Goal: Task Accomplishment & Management: Complete application form

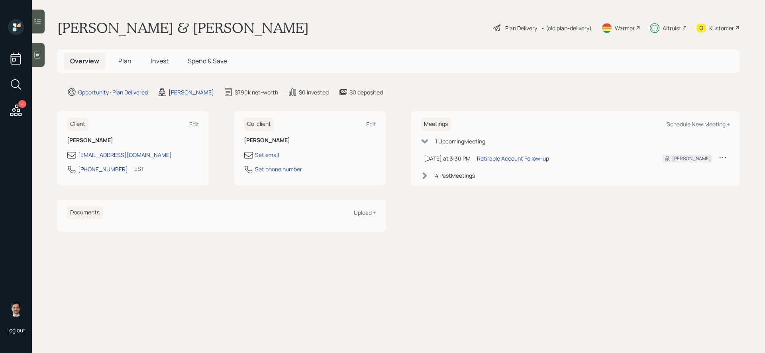
click at [163, 62] on span "Invest" at bounding box center [160, 61] width 18 height 9
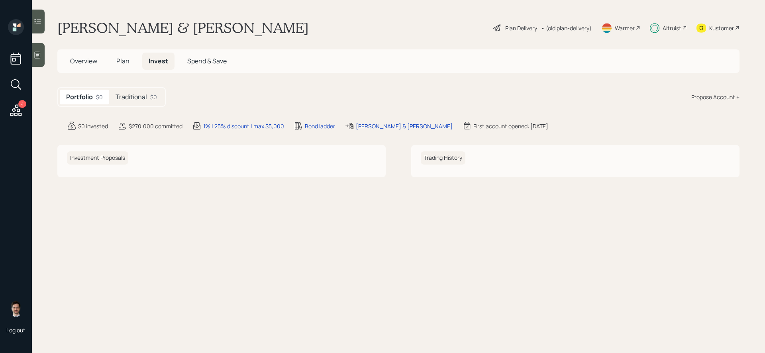
click at [129, 97] on h5 "Traditional" at bounding box center [131, 97] width 31 height 8
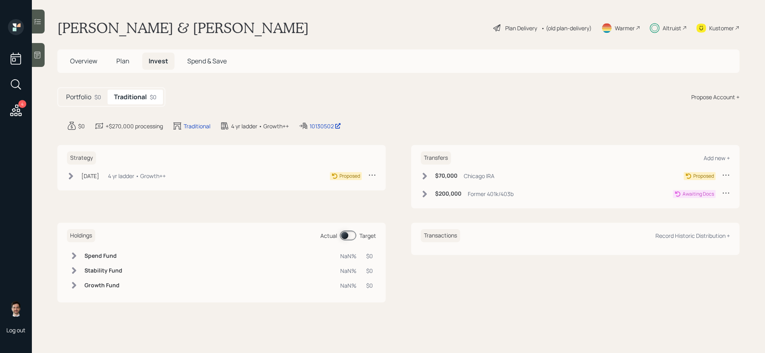
click at [72, 173] on icon at bounding box center [71, 176] width 8 height 8
click at [521, 28] on div "Plan Delivery" at bounding box center [521, 28] width 32 height 8
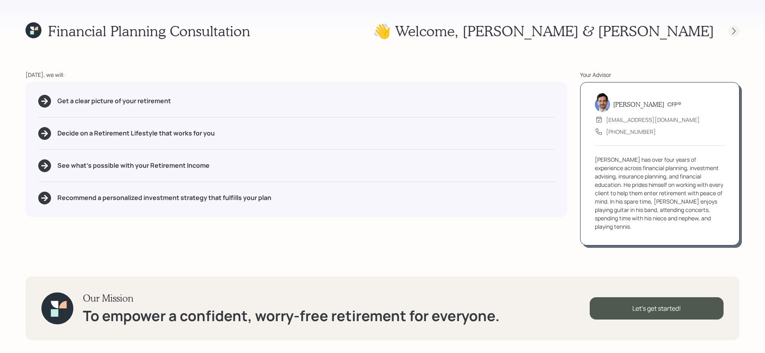
click at [732, 32] on icon at bounding box center [734, 31] width 8 height 8
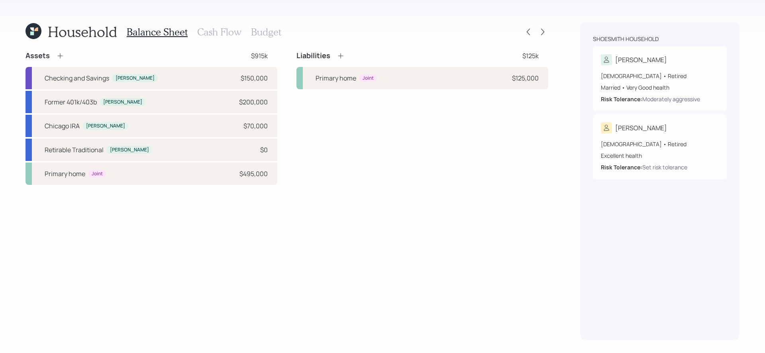
click at [549, 32] on div "Household Balance Sheet Cash Flow Budget Assets $915k Checking and Savings Juli…" at bounding box center [382, 176] width 765 height 353
click at [545, 32] on icon at bounding box center [543, 32] width 8 height 8
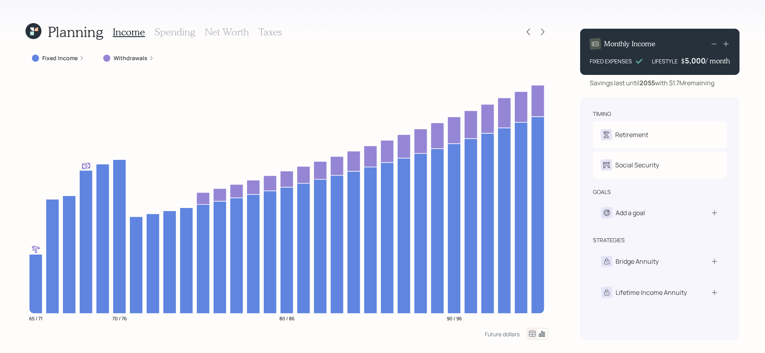
click at [545, 32] on icon at bounding box center [543, 32] width 8 height 8
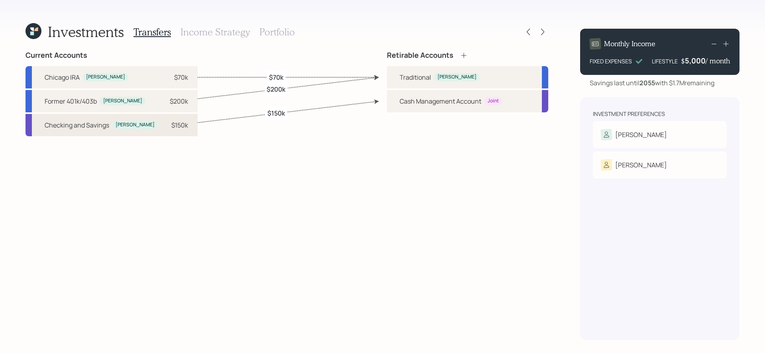
click at [75, 121] on div "Checking and Savings" at bounding box center [77, 125] width 65 height 10
click at [224, 124] on div "Current Accounts Chicago IRA Julie $70k Former 401k/403b Julie $200k Checking a…" at bounding box center [286, 195] width 523 height 289
click at [526, 32] on icon at bounding box center [528, 32] width 8 height 8
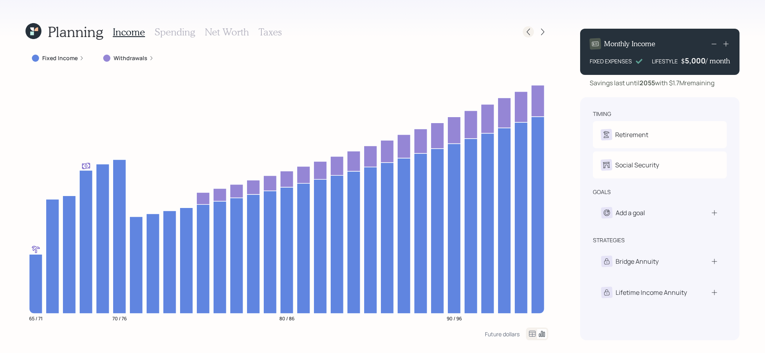
click at [525, 37] on div at bounding box center [528, 31] width 11 height 11
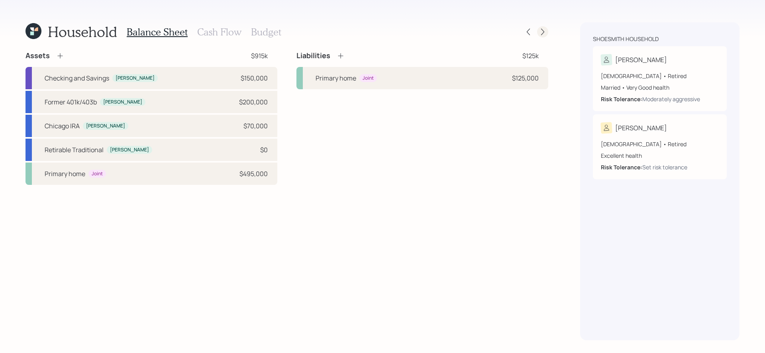
click at [545, 32] on icon at bounding box center [543, 32] width 8 height 8
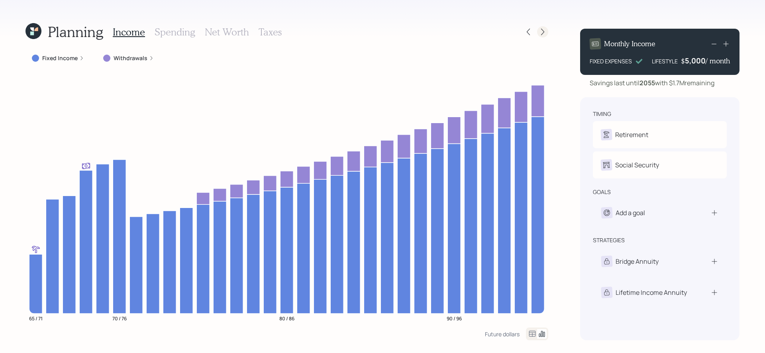
click at [543, 34] on icon at bounding box center [543, 32] width 8 height 8
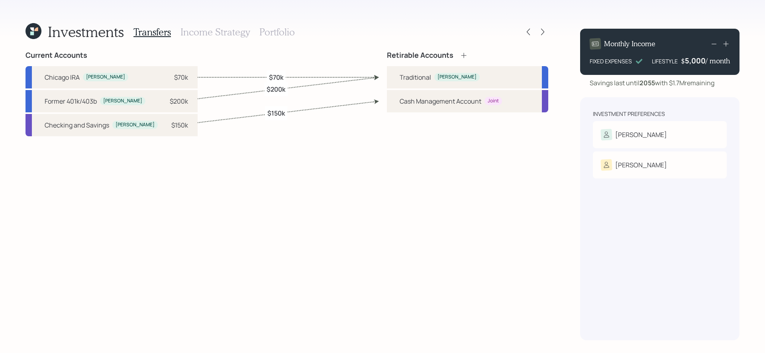
click at [281, 29] on h3 "Portfolio" at bounding box center [276, 32] width 35 height 12
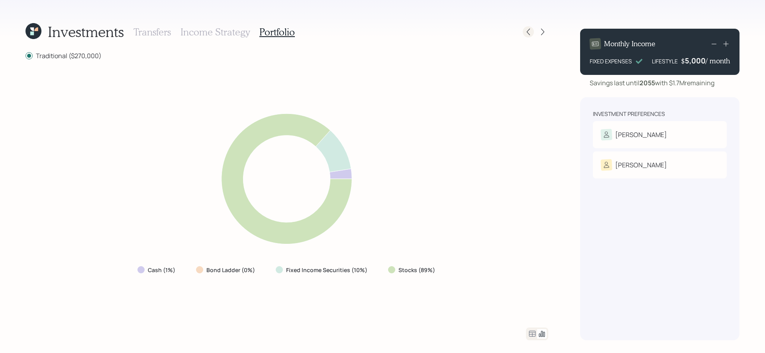
click at [524, 33] on icon at bounding box center [528, 32] width 8 height 8
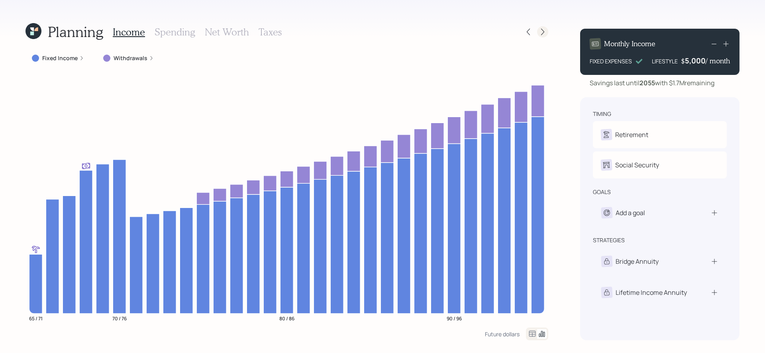
click at [547, 33] on div at bounding box center [542, 31] width 11 height 11
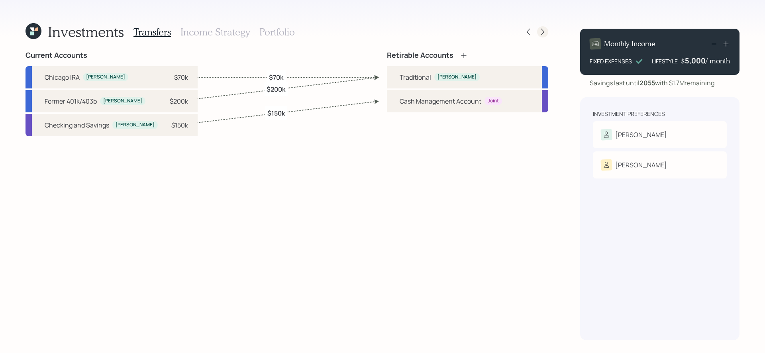
click at [544, 31] on icon at bounding box center [543, 32] width 8 height 8
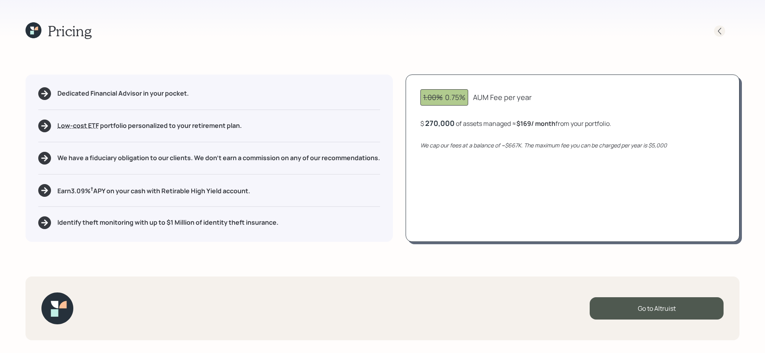
click at [717, 30] on icon at bounding box center [719, 31] width 8 height 8
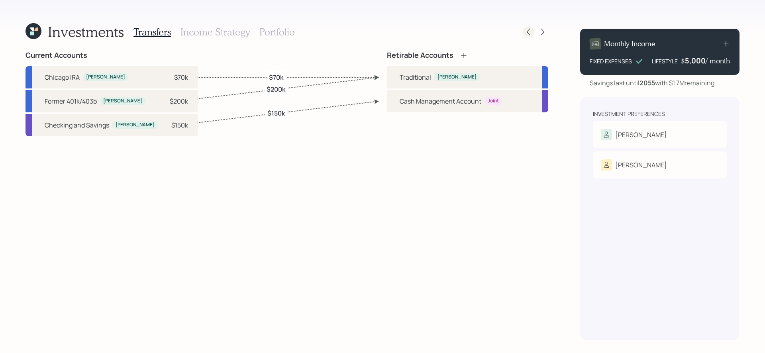
click at [525, 33] on icon at bounding box center [528, 32] width 8 height 8
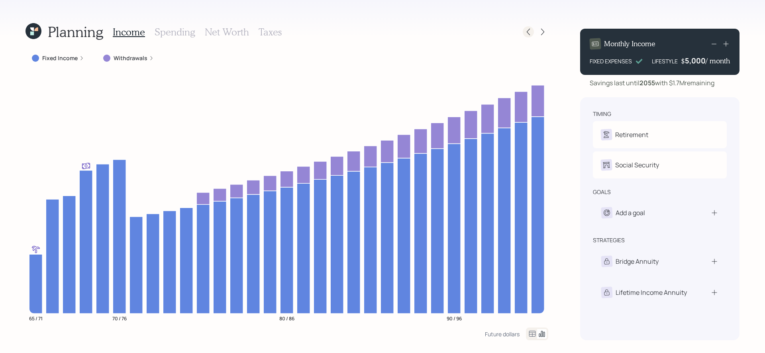
click at [532, 31] on icon at bounding box center [528, 32] width 8 height 8
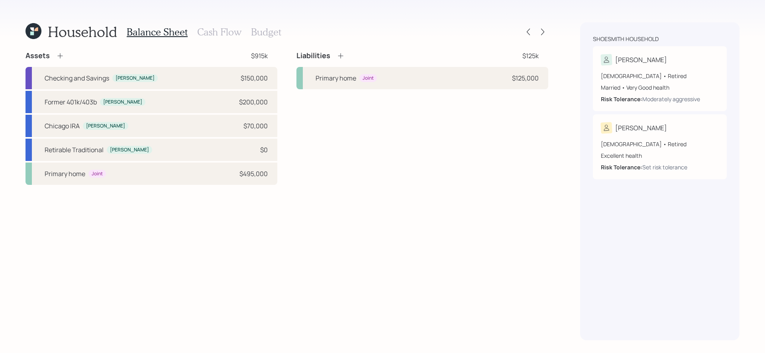
click at [351, 172] on div "Liabilities $125k Primary home Joint $125,000" at bounding box center [422, 118] width 252 height 134
click at [312, 166] on div "Liabilities $125k Primary home Joint $125,000" at bounding box center [422, 118] width 252 height 134
click at [545, 33] on icon at bounding box center [543, 32] width 8 height 8
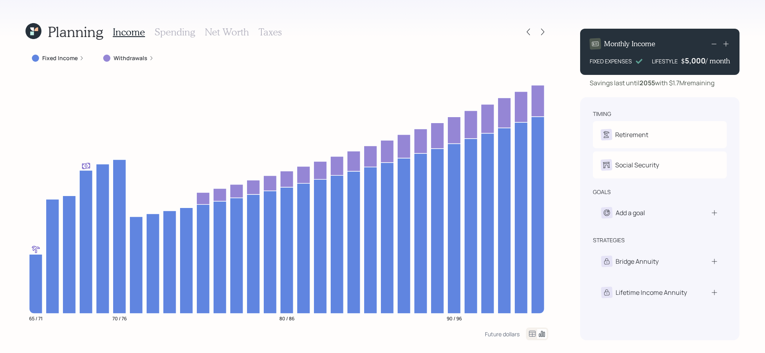
click at [525, 39] on div "Planning Income Spending Net Worth Taxes" at bounding box center [286, 31] width 523 height 19
click at [525, 35] on icon at bounding box center [528, 32] width 8 height 8
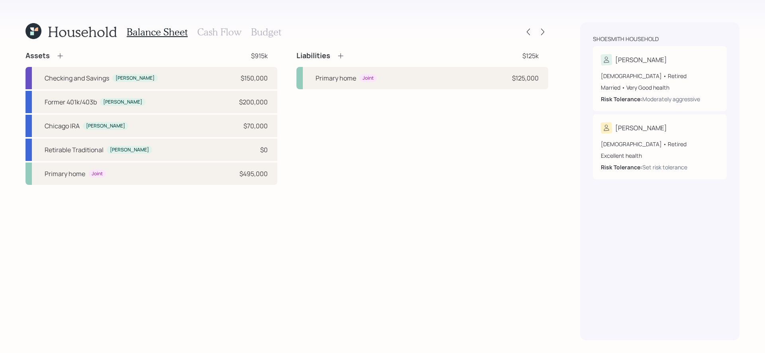
click at [396, 165] on div "Liabilities $125k Primary home Joint $125,000" at bounding box center [422, 118] width 252 height 134
click at [218, 29] on h3 "Cash Flow" at bounding box center [219, 32] width 44 height 12
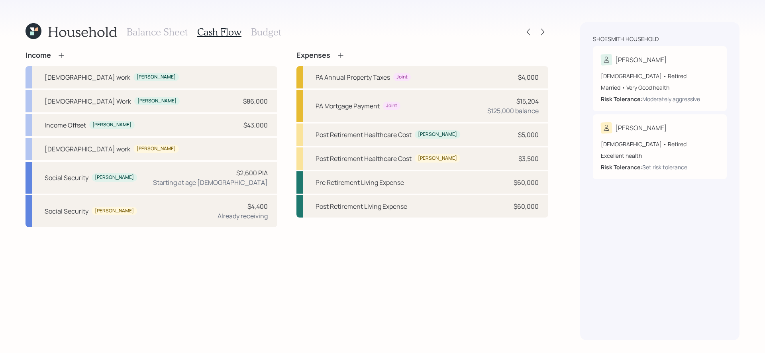
click at [287, 104] on div "Income Full-time work Julie Full Time Work Julie $86,000 Income Offset Julie $4…" at bounding box center [286, 139] width 523 height 176
click at [152, 33] on h3 "Balance Sheet" at bounding box center [157, 32] width 61 height 12
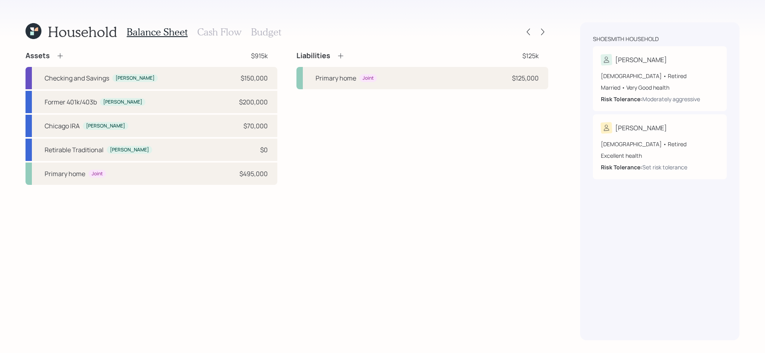
click at [290, 149] on div "Assets $915k Checking and Savings Julie $150,000 Former 401k/403b Julie $200,00…" at bounding box center [286, 118] width 523 height 134
click at [211, 32] on h3 "Cash Flow" at bounding box center [219, 32] width 44 height 12
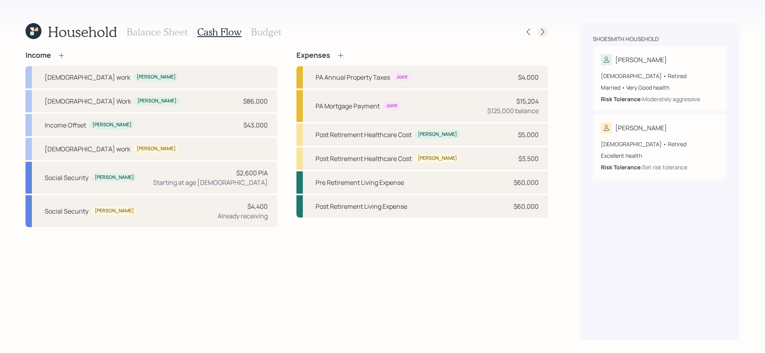
click at [546, 33] on icon at bounding box center [543, 32] width 8 height 8
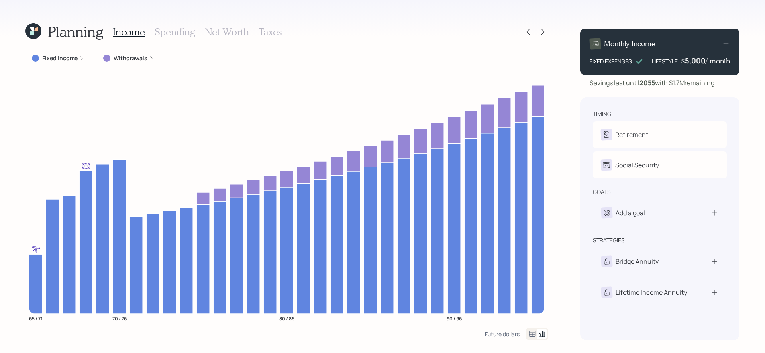
click at [35, 27] on icon at bounding box center [33, 31] width 16 height 16
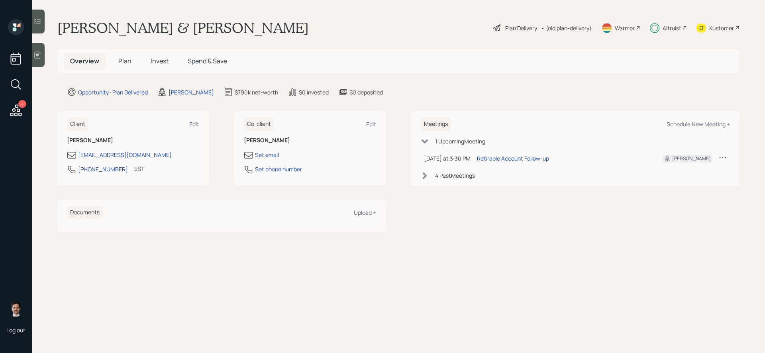
click at [125, 66] on h5 "Plan" at bounding box center [125, 61] width 26 height 17
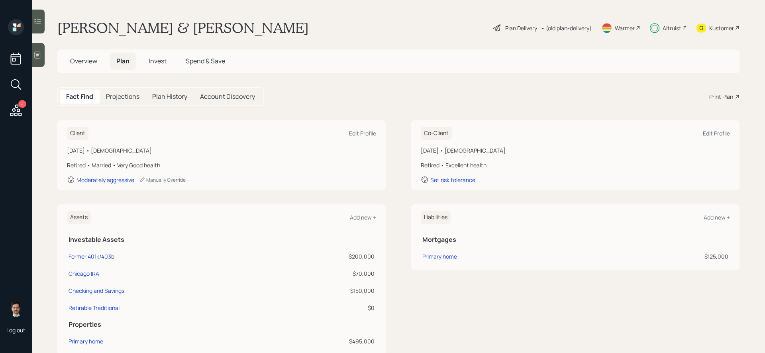
click at [517, 26] on div "Plan Delivery" at bounding box center [521, 28] width 32 height 8
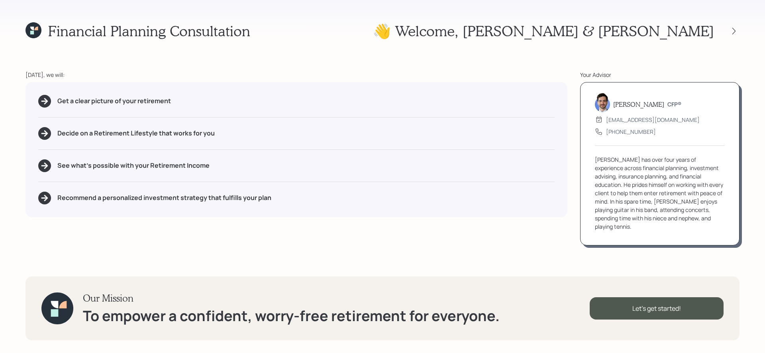
click at [29, 31] on icon at bounding box center [33, 30] width 16 height 16
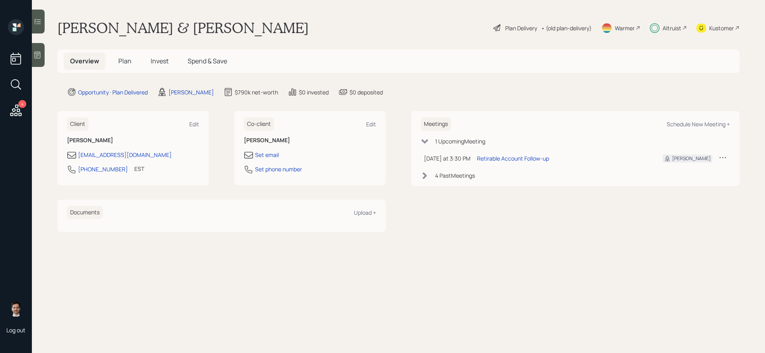
click at [131, 59] on h5 "Plan" at bounding box center [125, 61] width 26 height 17
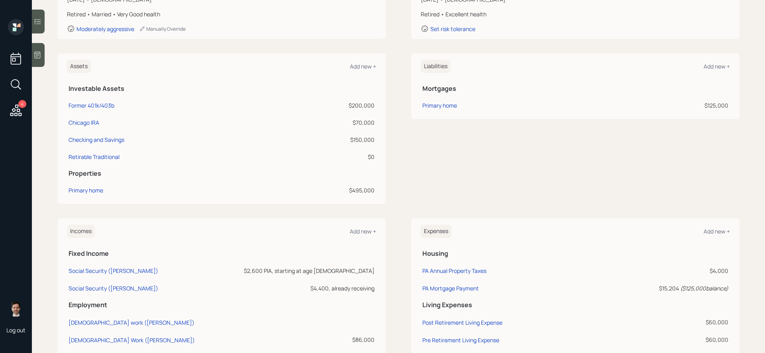
scroll to position [222, 0]
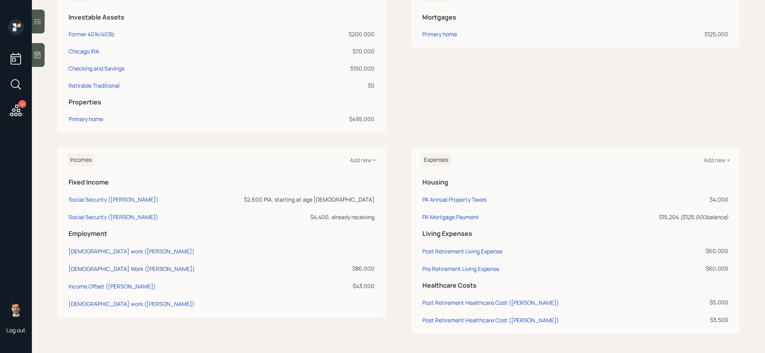
click at [88, 270] on div "Full Time Work (Julie)" at bounding box center [132, 269] width 126 height 8
select select "other"
select select "earned"
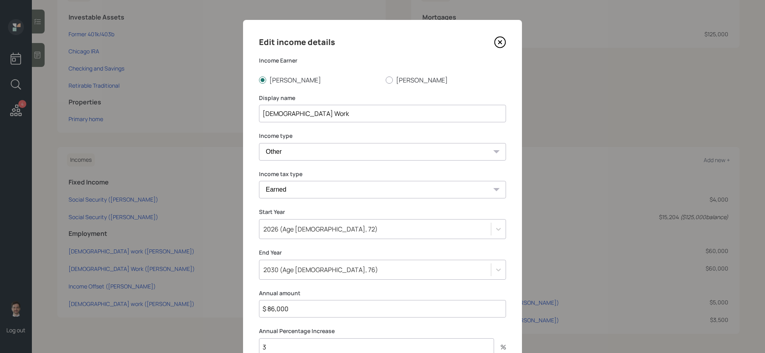
click at [505, 39] on icon at bounding box center [500, 42] width 11 height 11
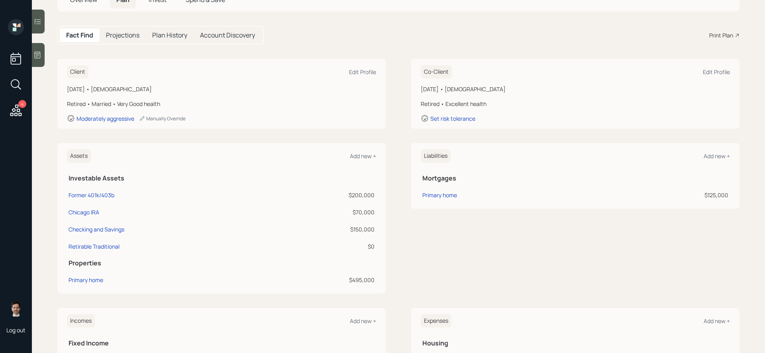
scroll to position [56, 0]
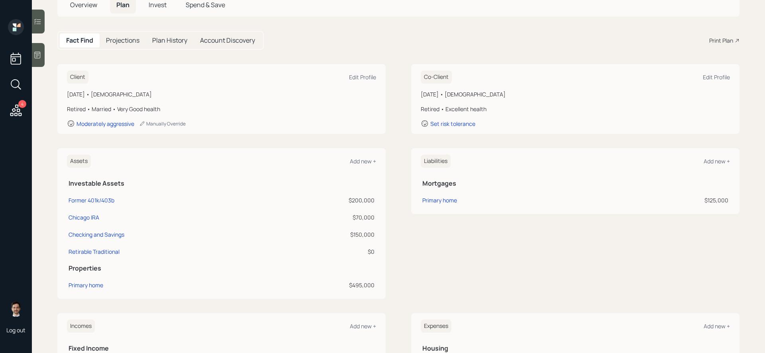
click at [402, 116] on div "Client Edit Profile August 10, 1960 • 65 years old Retired • Married • Very Goo…" at bounding box center [398, 99] width 682 height 70
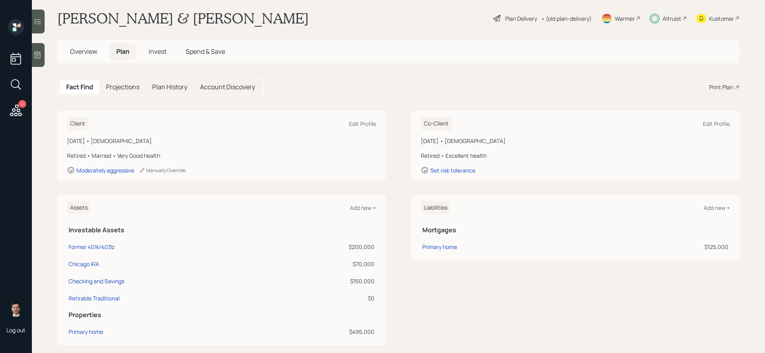
scroll to position [0, 0]
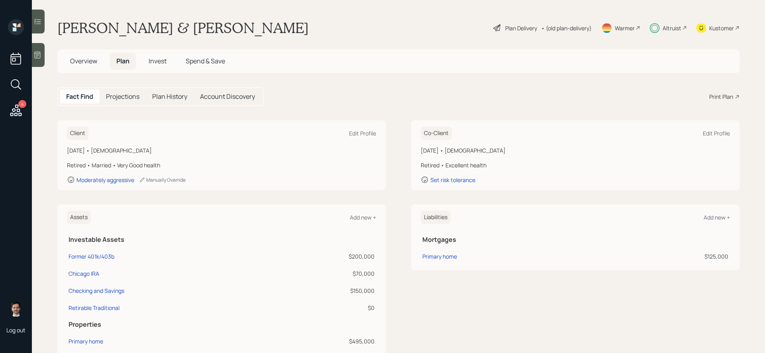
click at [514, 24] on div "Plan Delivery" at bounding box center [521, 28] width 32 height 8
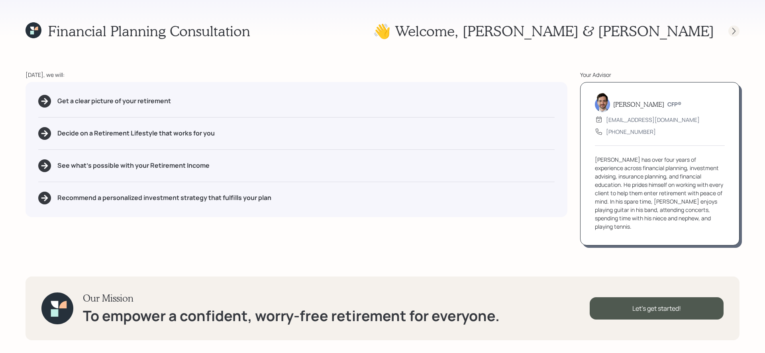
click at [730, 30] on icon at bounding box center [734, 31] width 8 height 8
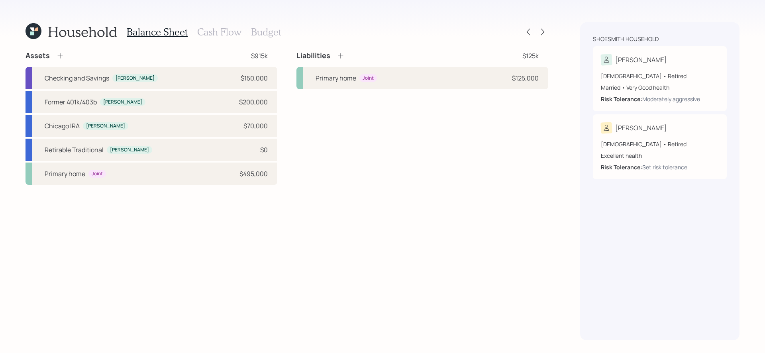
click at [219, 34] on h3 "Cash Flow" at bounding box center [219, 32] width 44 height 12
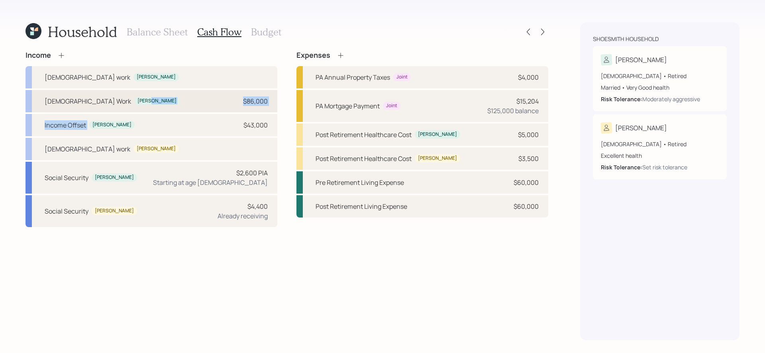
drag, startPoint x: 166, startPoint y: 114, endPoint x: 159, endPoint y: 102, distance: 14.3
click at [159, 102] on div "Full-time work Julie Full Time Work Julie $86,000 Income Offset Julie $43,000 F…" at bounding box center [151, 146] width 252 height 161
click at [159, 102] on div "Full Time Work Julie $86,000" at bounding box center [151, 101] width 252 height 22
select select "other"
select select "earned"
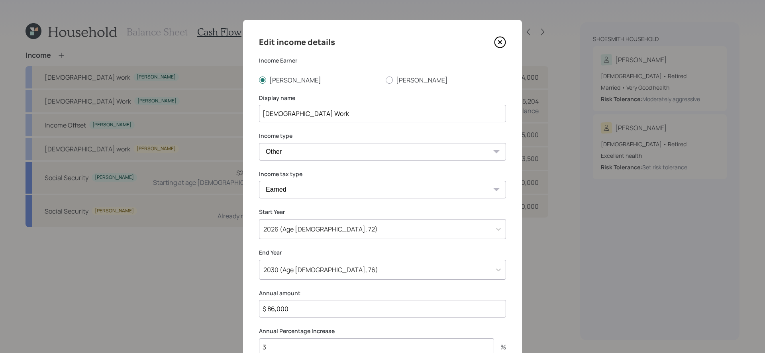
click at [498, 44] on icon at bounding box center [499, 42] width 3 height 3
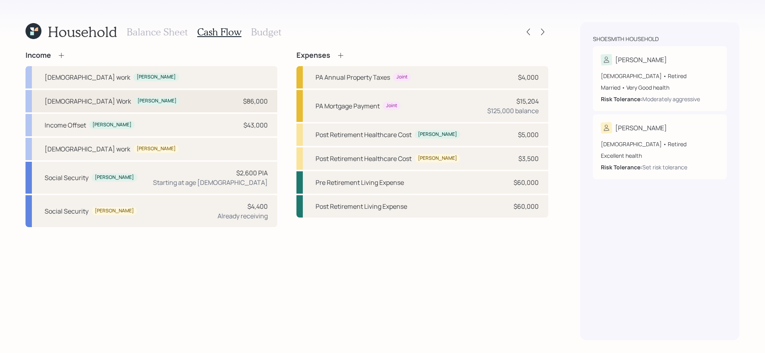
click at [161, 103] on div "Full Time Work Julie $86,000" at bounding box center [151, 101] width 252 height 22
select select "other"
select select "earned"
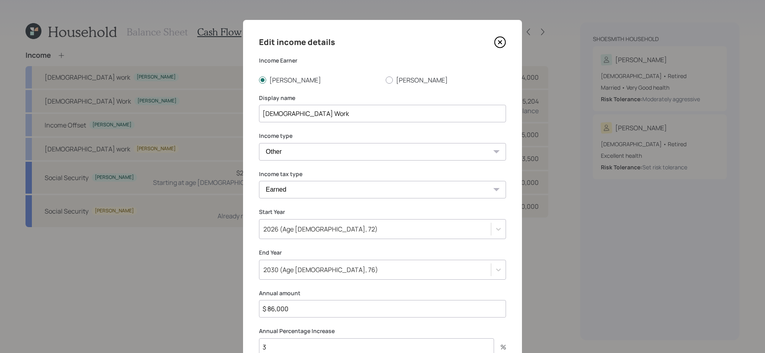
click at [498, 43] on icon at bounding box center [499, 42] width 3 height 3
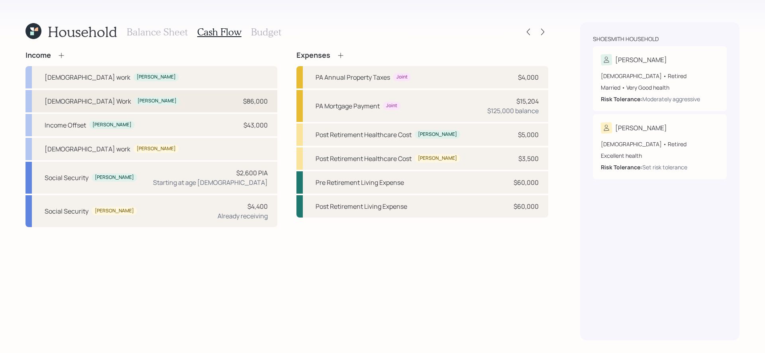
click at [206, 109] on div "Full Time Work Julie $86,000" at bounding box center [151, 101] width 252 height 22
select select "other"
select select "earned"
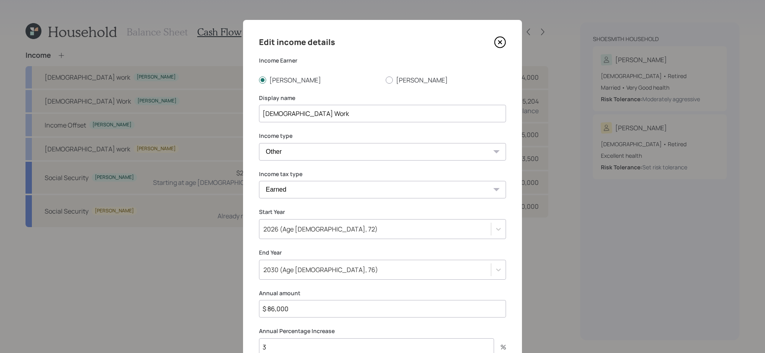
click at [499, 43] on icon at bounding box center [500, 42] width 12 height 12
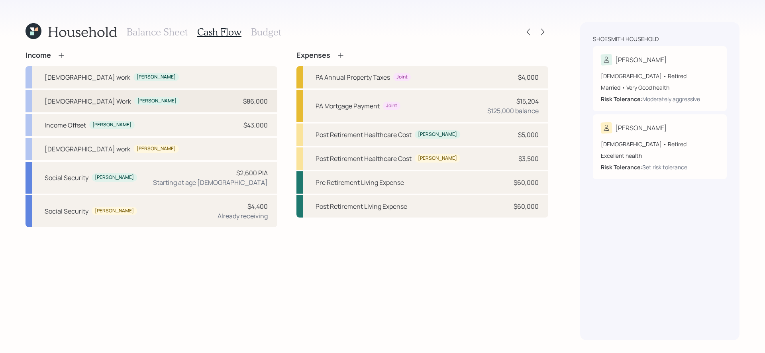
click at [227, 105] on div "Full Time Work Julie $86,000" at bounding box center [151, 101] width 252 height 22
select select "other"
select select "earned"
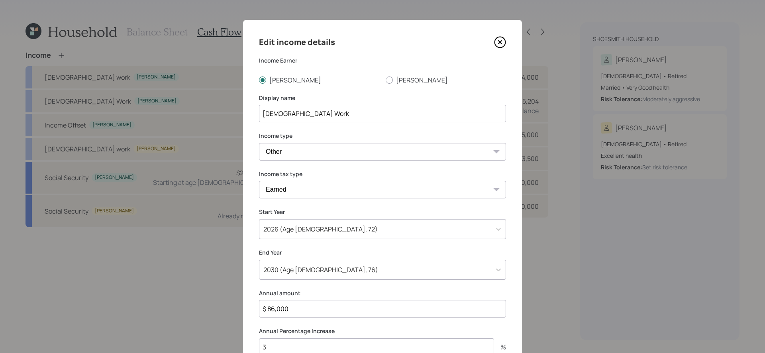
click at [501, 39] on icon at bounding box center [500, 42] width 12 height 12
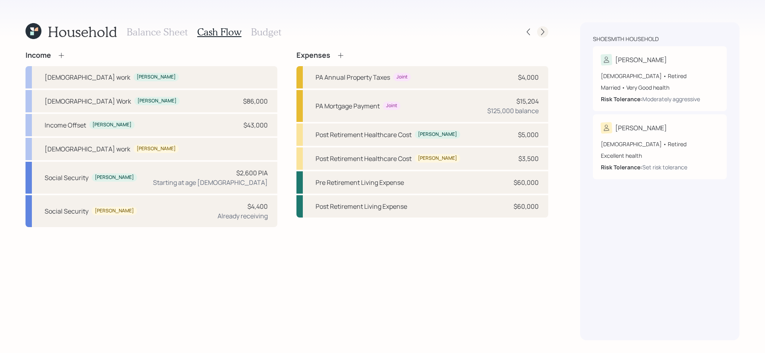
click at [545, 30] on icon at bounding box center [543, 32] width 8 height 8
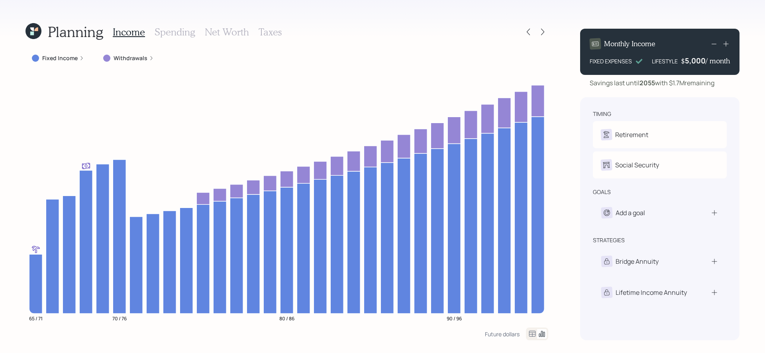
click at [548, 29] on div "Planning Income Spending Net Worth Taxes Fixed Income Withdrawals 65 / 71 70 / …" at bounding box center [382, 176] width 765 height 353
click at [544, 29] on icon at bounding box center [543, 32] width 8 height 8
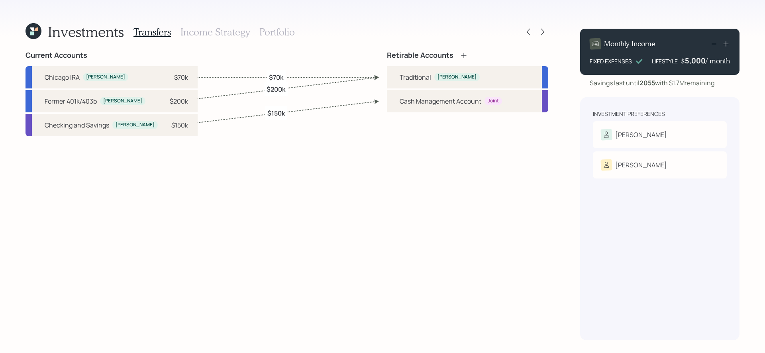
click at [281, 35] on h3 "Portfolio" at bounding box center [276, 32] width 35 height 12
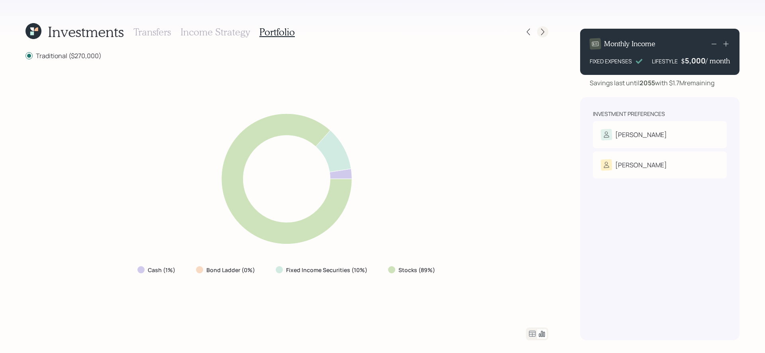
click at [542, 32] on icon at bounding box center [543, 32] width 8 height 8
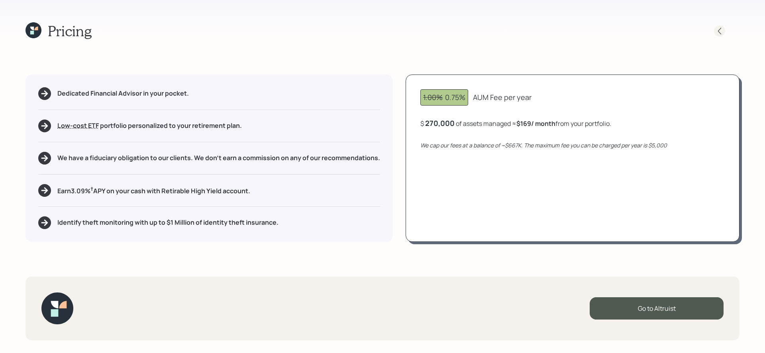
click at [721, 29] on icon at bounding box center [719, 31] width 8 height 8
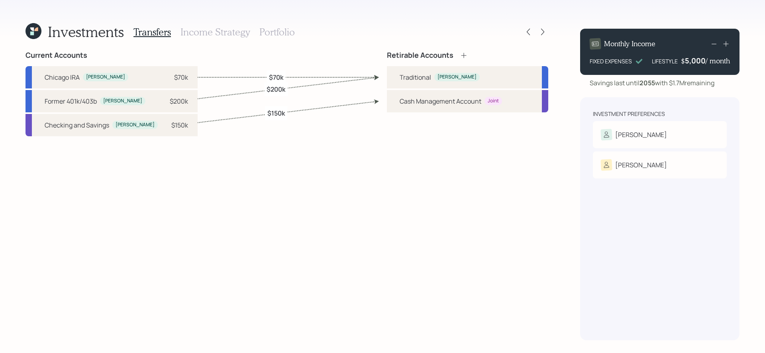
click at [272, 27] on h3 "Portfolio" at bounding box center [276, 32] width 35 height 12
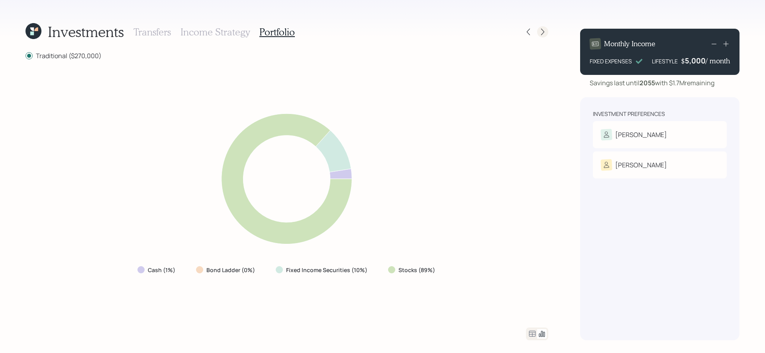
click at [542, 30] on icon at bounding box center [542, 32] width 3 height 7
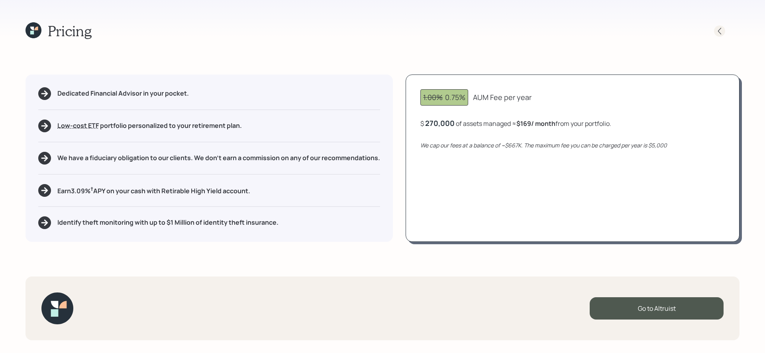
click at [721, 32] on icon at bounding box center [719, 31] width 8 height 8
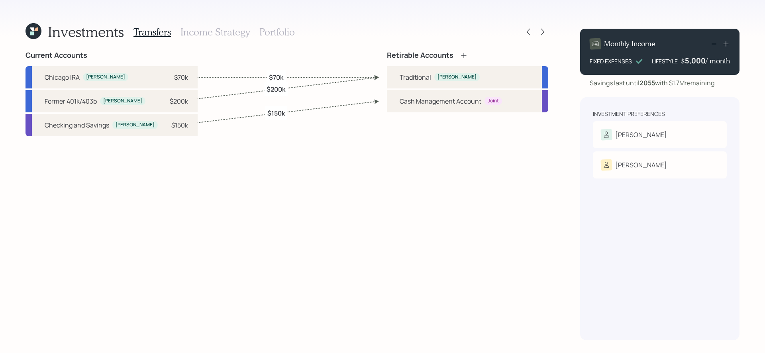
click at [33, 26] on icon at bounding box center [33, 31] width 16 height 16
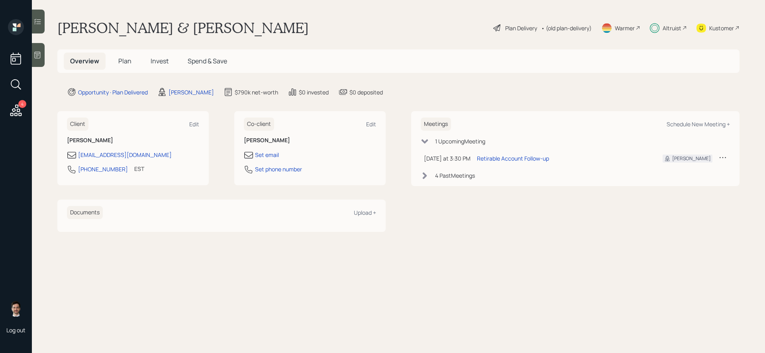
click at [118, 64] on span "Plan" at bounding box center [124, 61] width 13 height 9
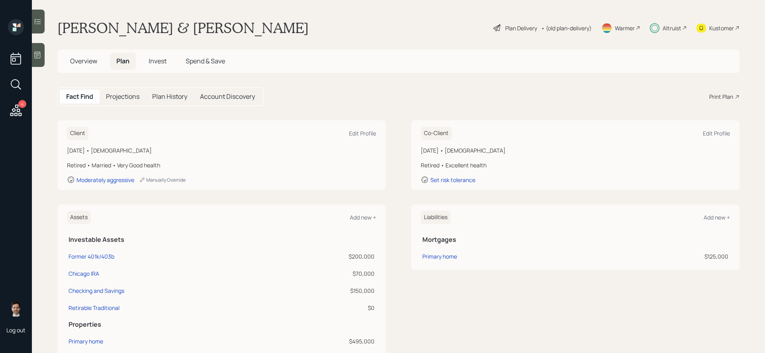
click at [456, 90] on div "Fact Find Projections Plan History Account Discovery Print Plan" at bounding box center [398, 96] width 682 height 19
click at [511, 30] on div "Plan Delivery" at bounding box center [521, 28] width 32 height 8
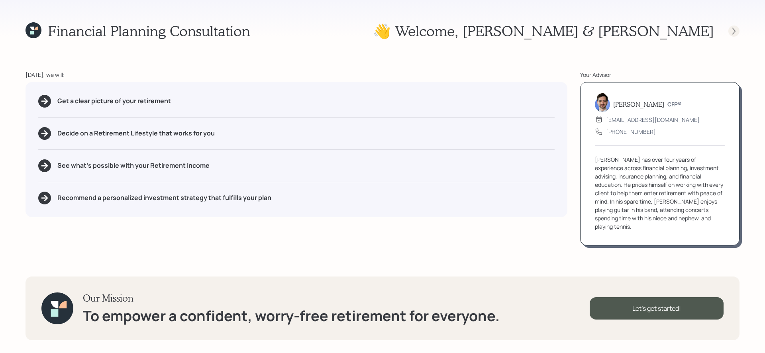
click at [733, 33] on icon at bounding box center [734, 31] width 8 height 8
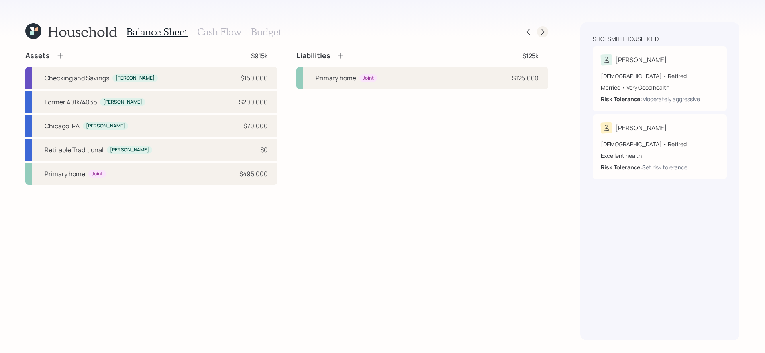
click at [543, 30] on icon at bounding box center [543, 32] width 8 height 8
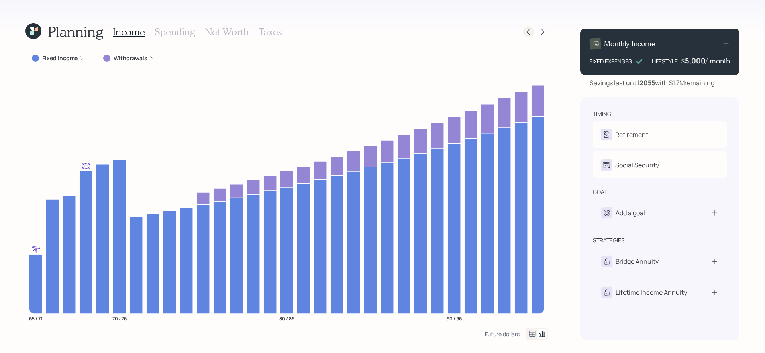
click at [527, 28] on icon at bounding box center [528, 32] width 8 height 8
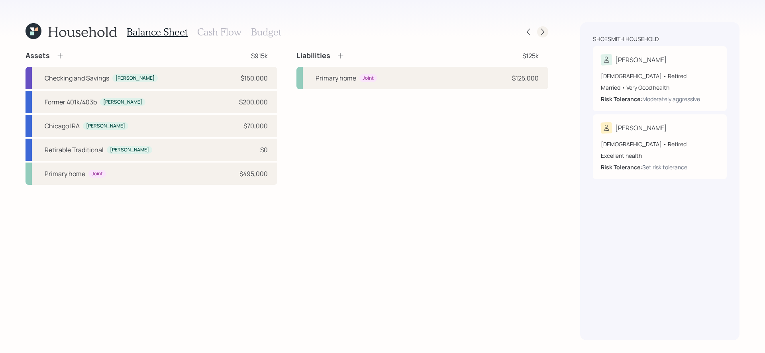
click at [544, 33] on icon at bounding box center [543, 32] width 8 height 8
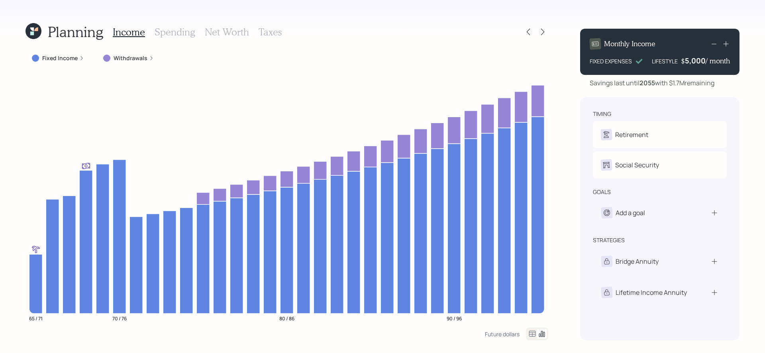
click at [51, 55] on label "Fixed Income" at bounding box center [59, 58] width 35 height 8
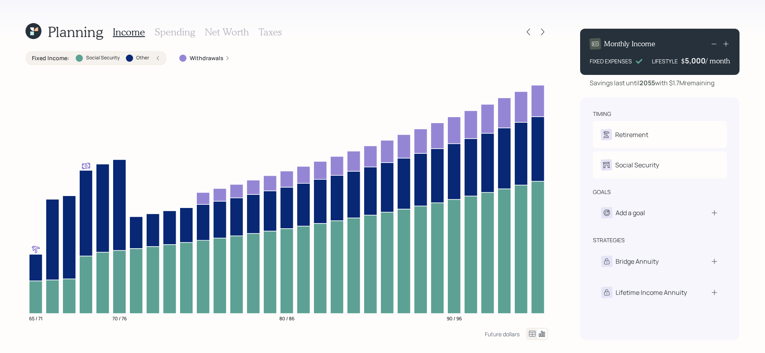
click at [140, 57] on label "Other" at bounding box center [142, 58] width 13 height 7
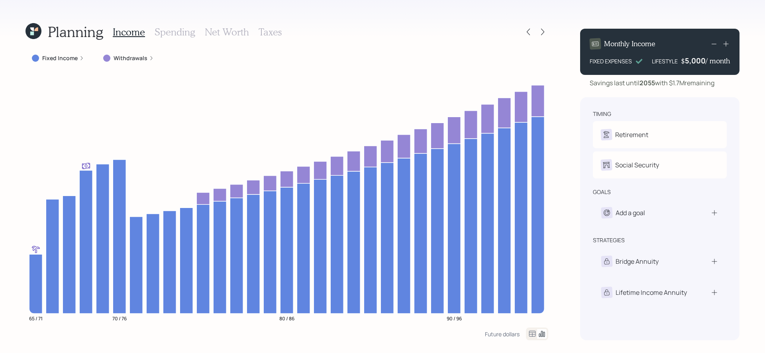
click at [31, 32] on icon at bounding box center [32, 33] width 4 height 4
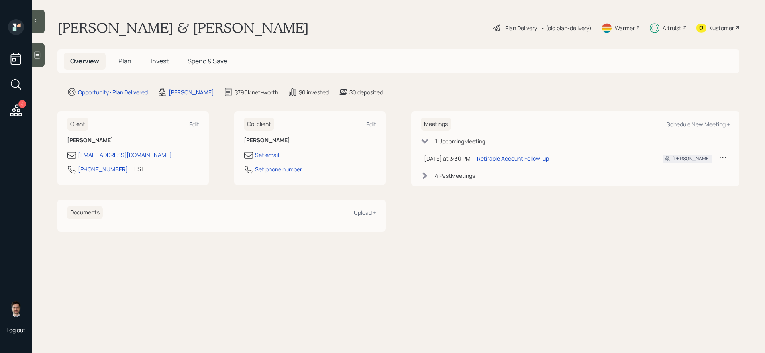
click at [129, 63] on span "Plan" at bounding box center [124, 61] width 13 height 9
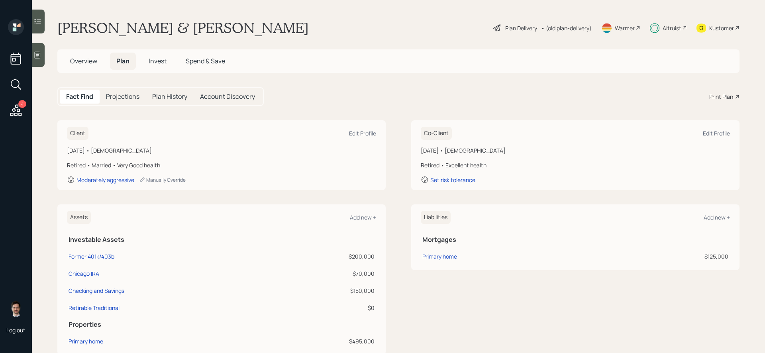
click at [162, 63] on span "Invest" at bounding box center [158, 61] width 18 height 9
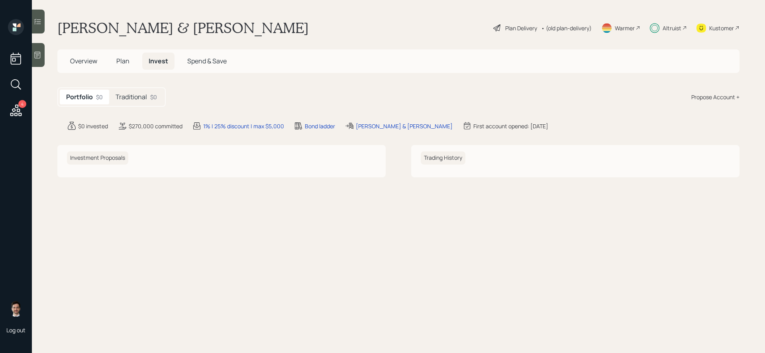
click at [143, 99] on h5 "Traditional" at bounding box center [131, 97] width 31 height 8
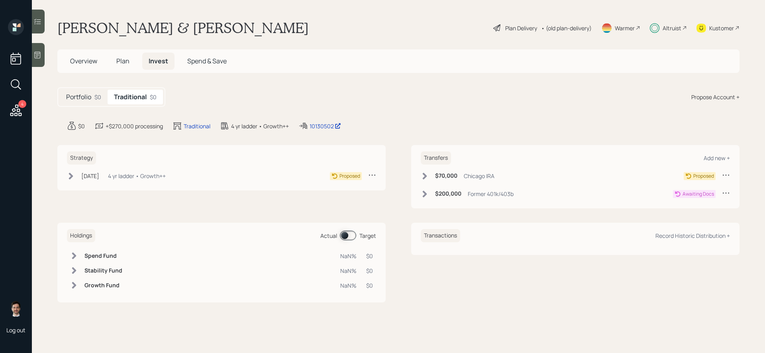
click at [71, 173] on icon at bounding box center [71, 176] width 8 height 8
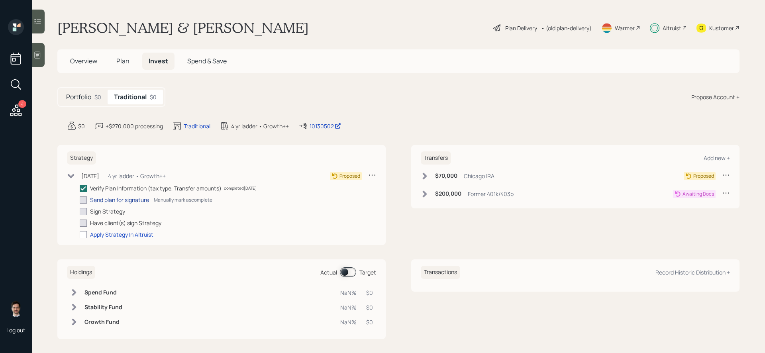
click at [125, 199] on div "Send plan for signature" at bounding box center [119, 200] width 59 height 8
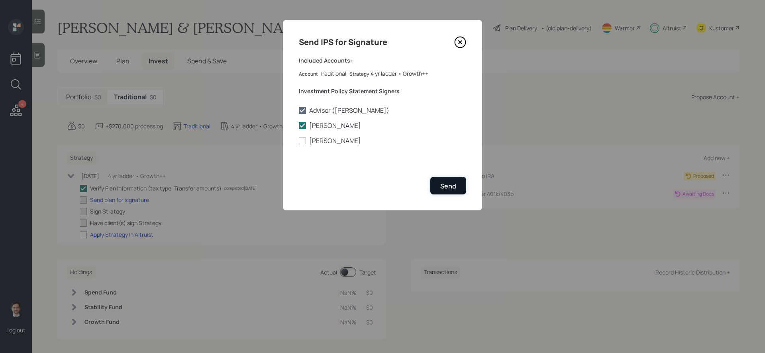
click at [451, 187] on div "Send" at bounding box center [448, 186] width 16 height 9
checkbox input "true"
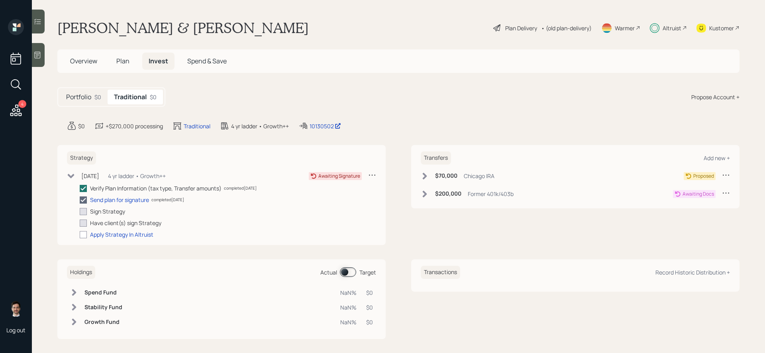
click at [396, 177] on div "Strategy Jul 28, 2025 Monday, July 28, 2025 1:44 PM EDT 4 yr ladder • Growth++ …" at bounding box center [398, 195] width 682 height 100
click at [128, 141] on main "Julie & Dana Shoesmith Plan Delivery • (old plan-delivery) Warmer Altruist Kust…" at bounding box center [398, 176] width 733 height 353
click at [192, 143] on main "Julie & Dana Shoesmith Plan Delivery • (old plan-delivery) Warmer Altruist Kust…" at bounding box center [398, 176] width 733 height 353
click at [193, 140] on main "Julie & Dana Shoesmith Plan Delivery • (old plan-delivery) Warmer Altruist Kust…" at bounding box center [398, 176] width 733 height 353
click at [192, 140] on main "Julie & Dana Shoesmith Plan Delivery • (old plan-delivery) Warmer Altruist Kust…" at bounding box center [398, 176] width 733 height 353
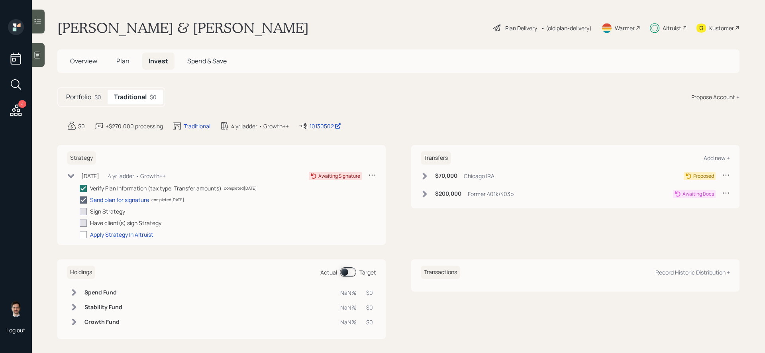
click at [286, 97] on div "Portfolio $0 Traditional $0 Propose Account +" at bounding box center [398, 97] width 682 height 20
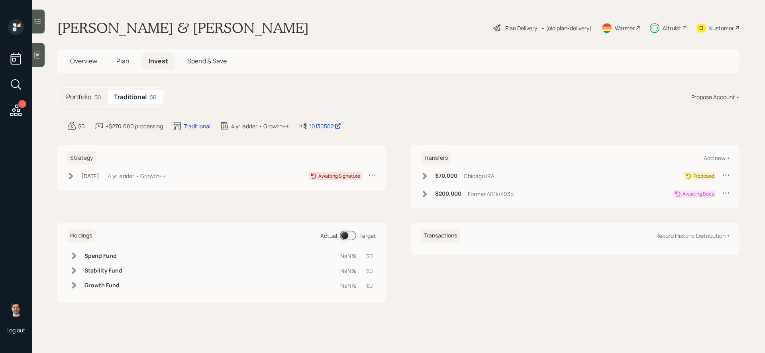
click at [71, 172] on icon at bounding box center [71, 176] width 8 height 8
click at [80, 63] on span "Overview" at bounding box center [83, 61] width 27 height 9
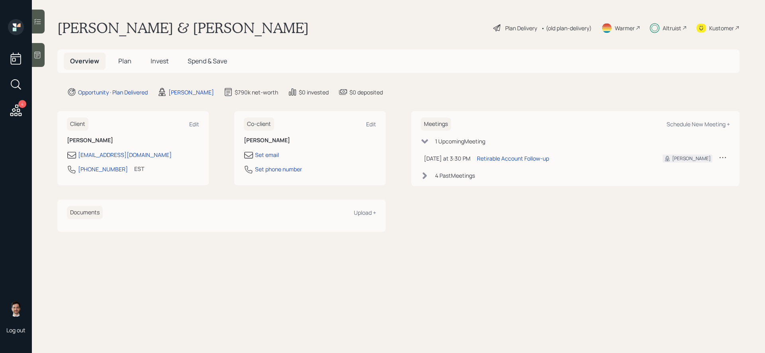
click at [161, 62] on span "Invest" at bounding box center [160, 61] width 18 height 9
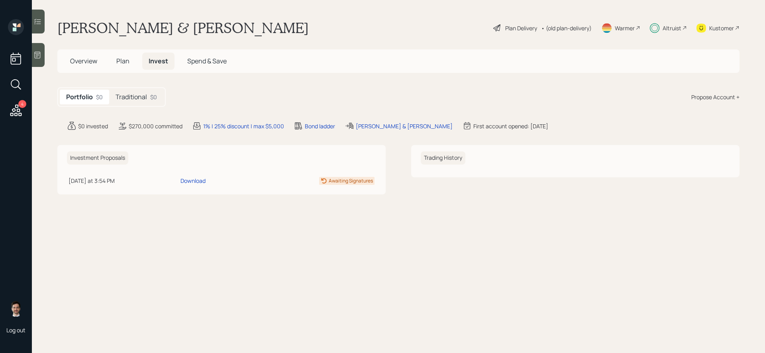
click at [136, 96] on h5 "Traditional" at bounding box center [131, 97] width 31 height 8
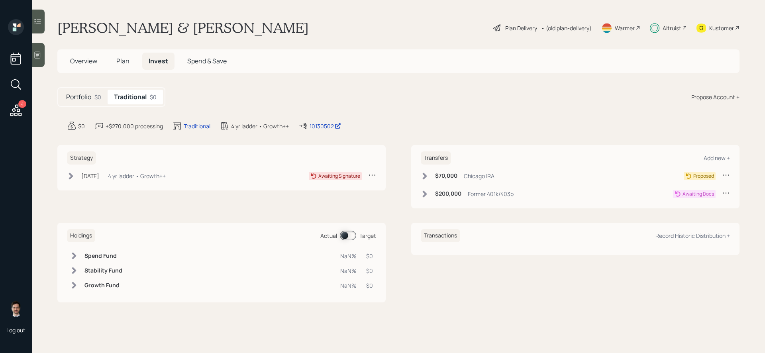
click at [73, 178] on icon at bounding box center [71, 176] width 8 height 8
click at [73, 177] on icon at bounding box center [71, 176] width 8 height 8
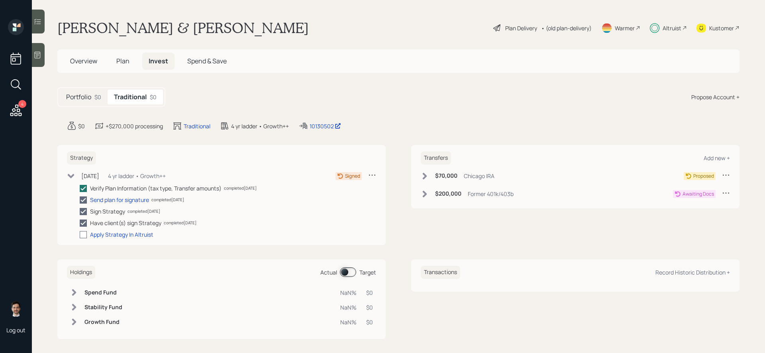
click at [83, 234] on div at bounding box center [83, 234] width 7 height 7
click at [80, 234] on input "checkbox" at bounding box center [79, 234] width 0 height 0
checkbox input "true"
click at [61, 224] on div "Strategy Propose + Jul 28, 2025 Monday, July 28, 2025 1:44 PM EDT 4 yr ladder •…" at bounding box center [221, 194] width 328 height 98
